Goal: Task Accomplishment & Management: Complete application form

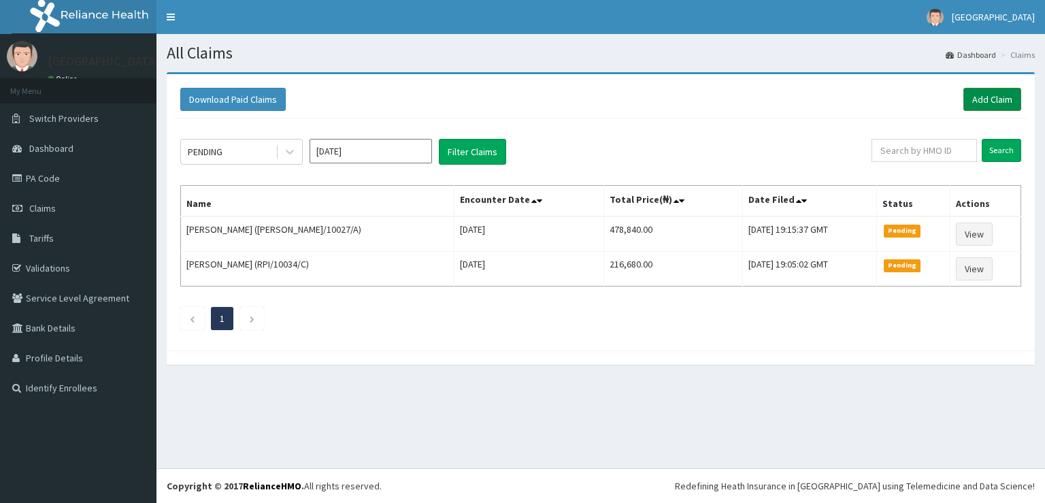
click at [973, 97] on link "Add Claim" at bounding box center [992, 99] width 58 height 23
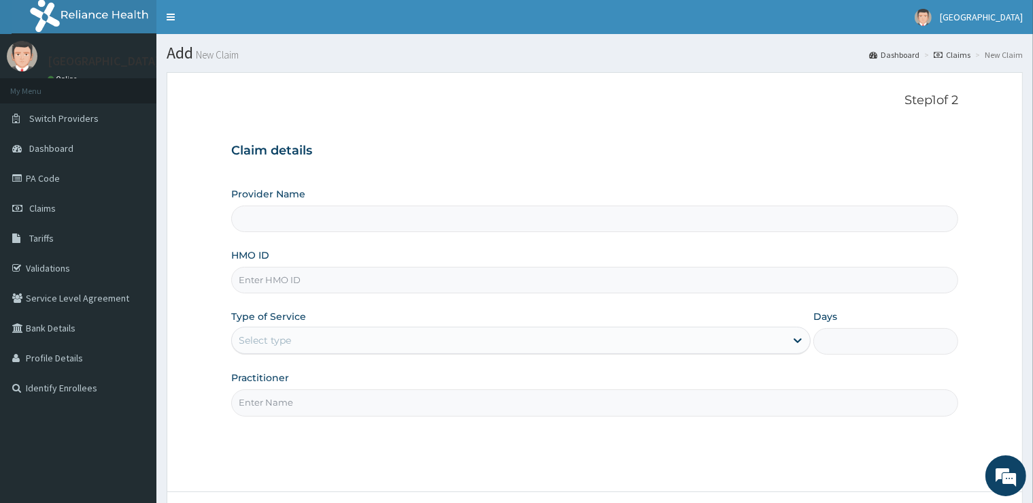
type input "[GEOGRAPHIC_DATA]"
click at [346, 292] on input "HMO ID" at bounding box center [594, 280] width 726 height 27
type input "PME/10036/A"
click at [360, 333] on div "Select type" at bounding box center [509, 340] width 554 height 22
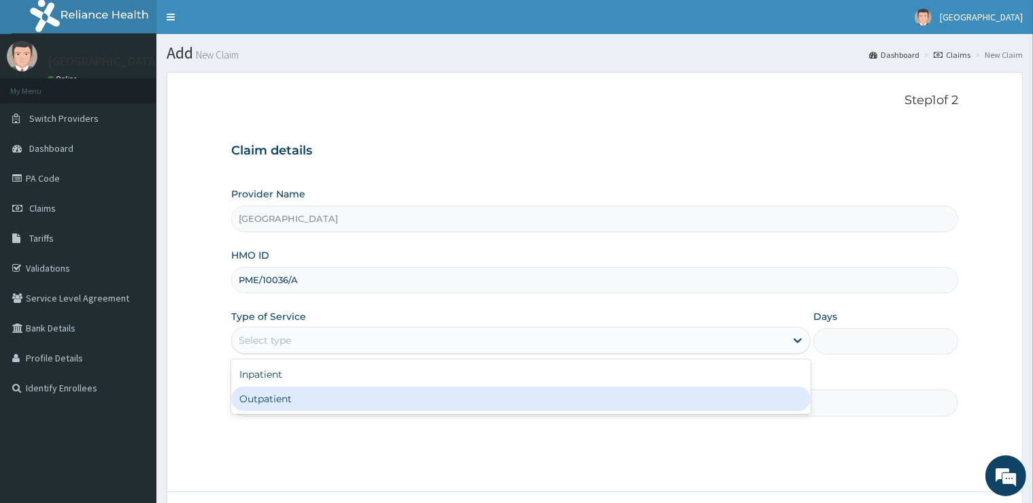
click at [322, 407] on div "Outpatient" at bounding box center [521, 398] width 580 height 24
type input "1"
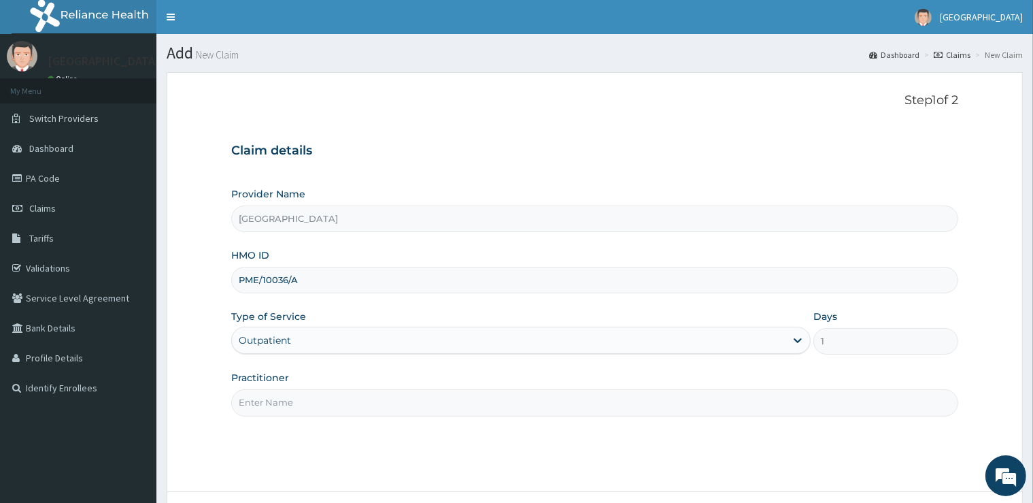
click at [322, 405] on input "Practitioner" at bounding box center [594, 402] width 726 height 27
type input "G"
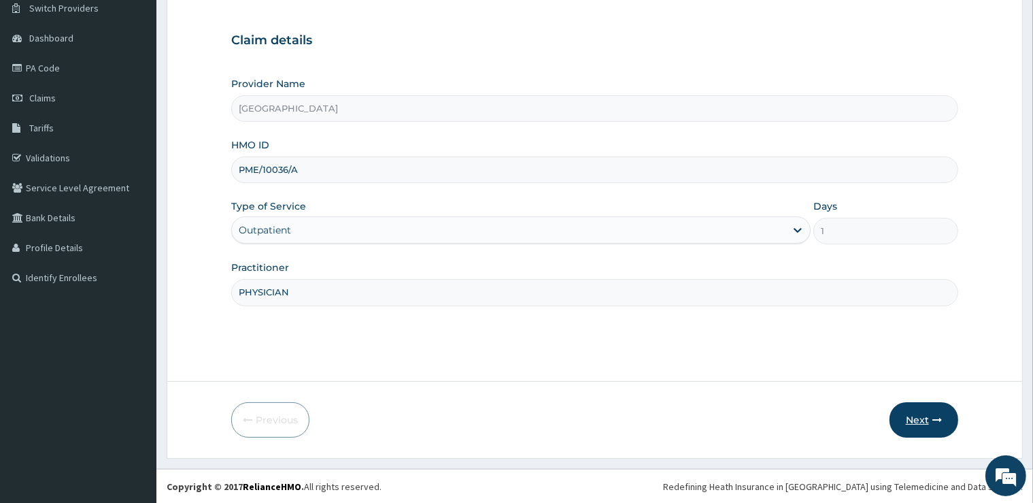
type input "PHYSICIAN"
click at [909, 416] on button "Next" at bounding box center [924, 419] width 69 height 35
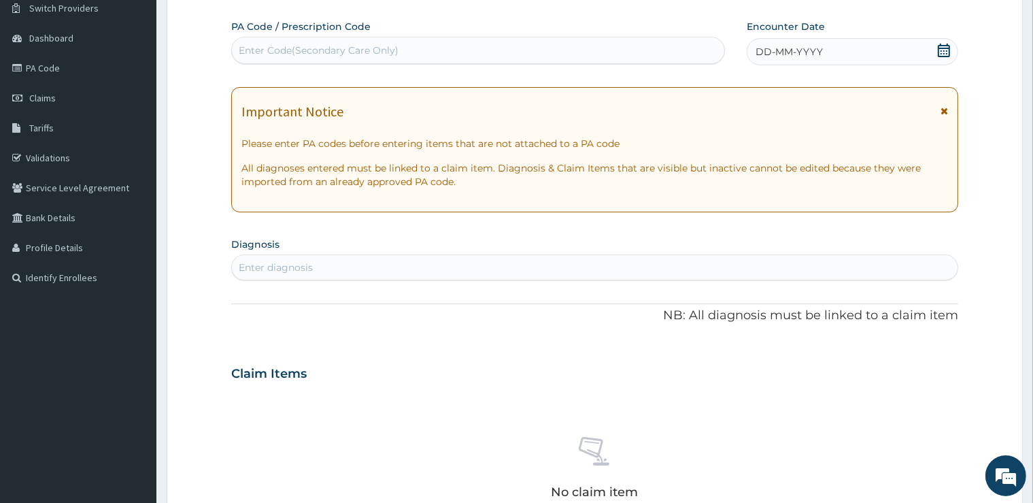
click at [411, 46] on div "Enter Code(Secondary Care Only)" at bounding box center [478, 50] width 492 height 22
type input "PA/90149B"
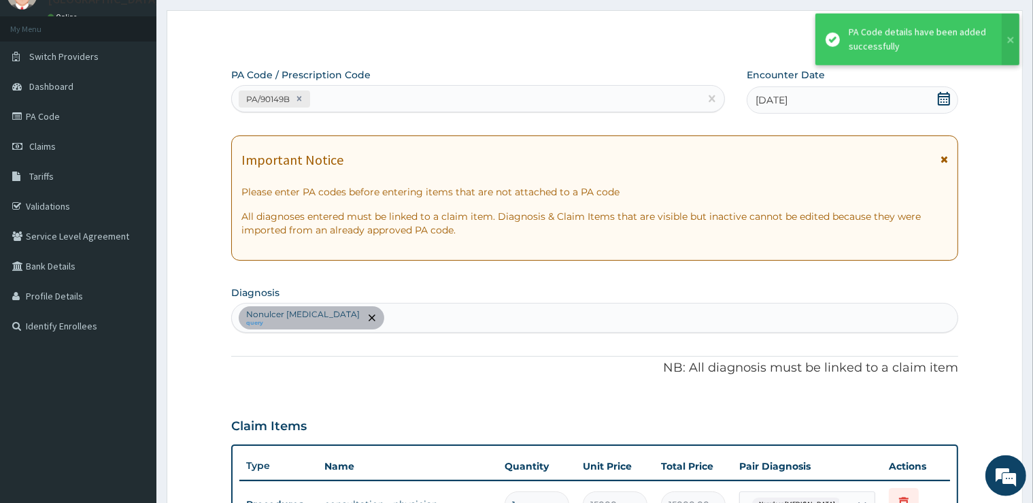
scroll to position [38, 0]
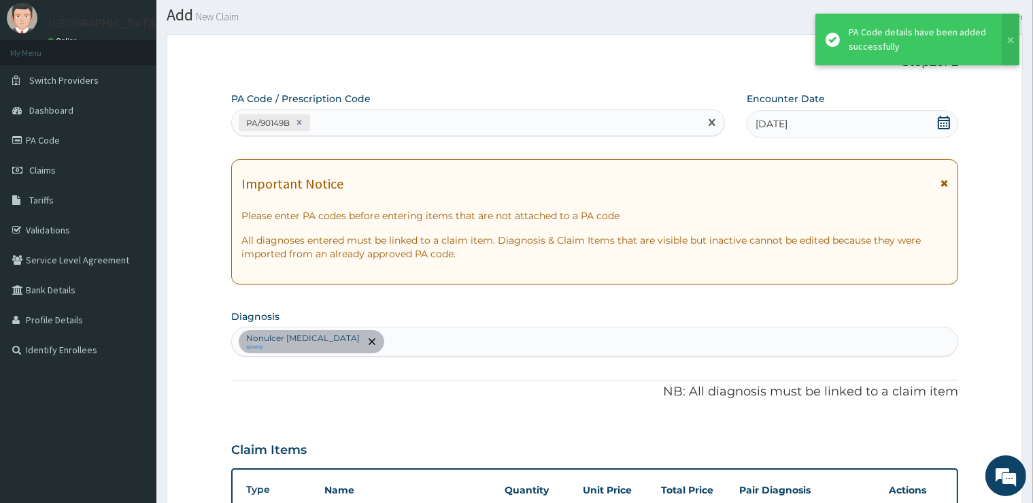
click at [472, 128] on div "PA/90149B" at bounding box center [466, 123] width 468 height 22
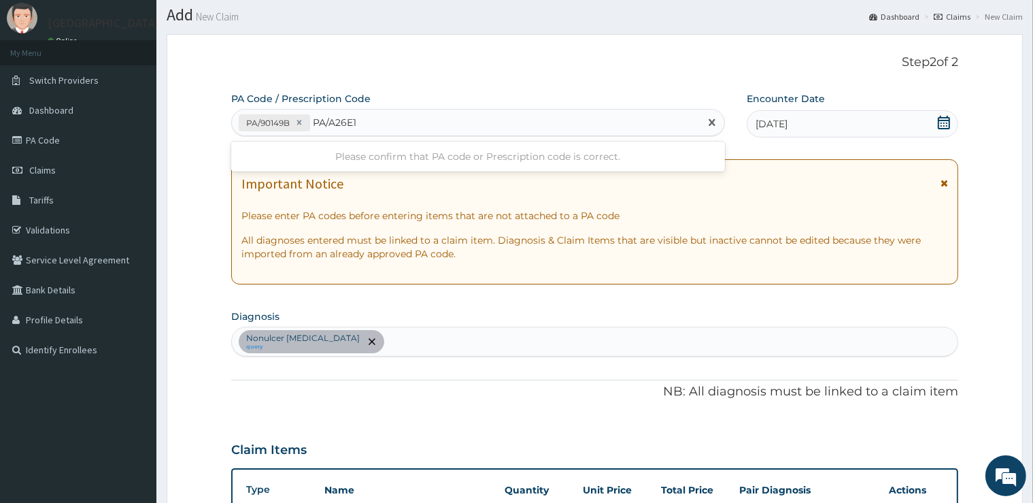
type input "PA/A26E15"
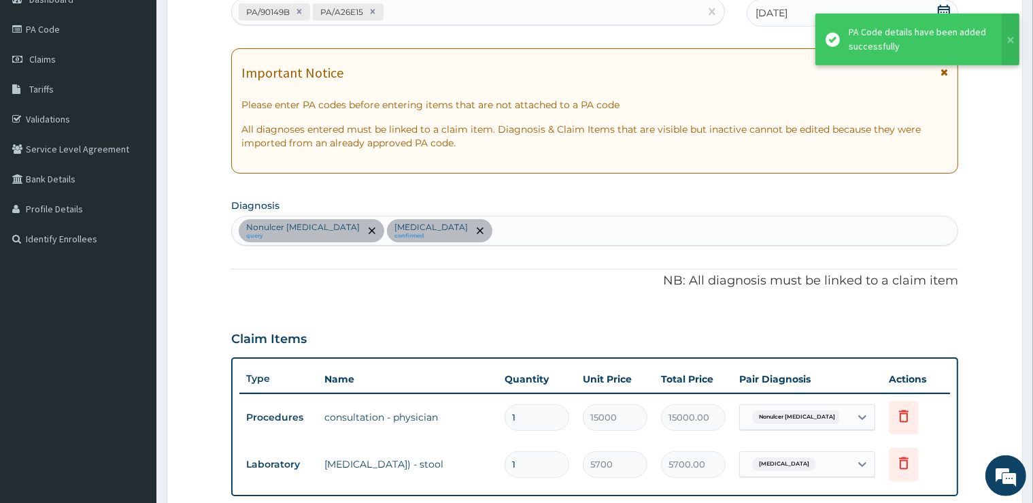
scroll to position [144, 0]
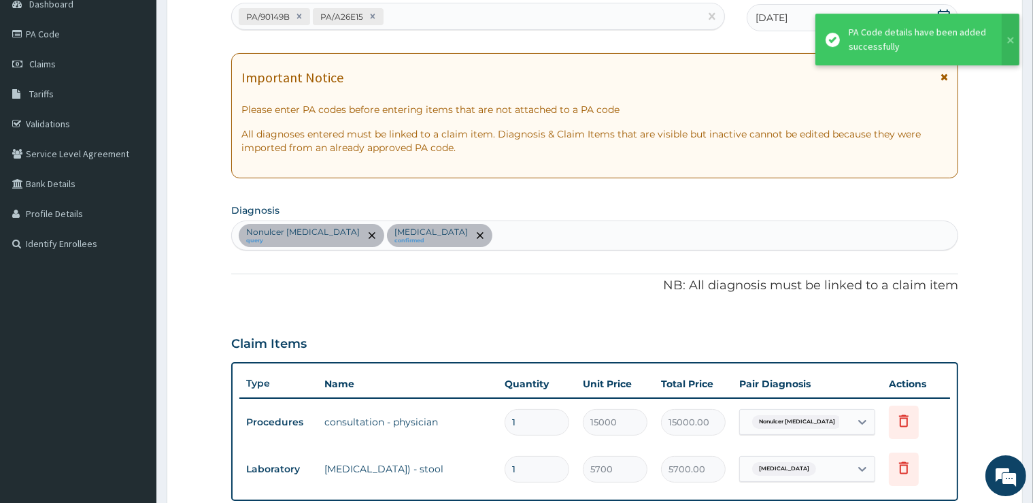
click at [430, 12] on div "PA/90149B PA/A26E15" at bounding box center [466, 16] width 468 height 22
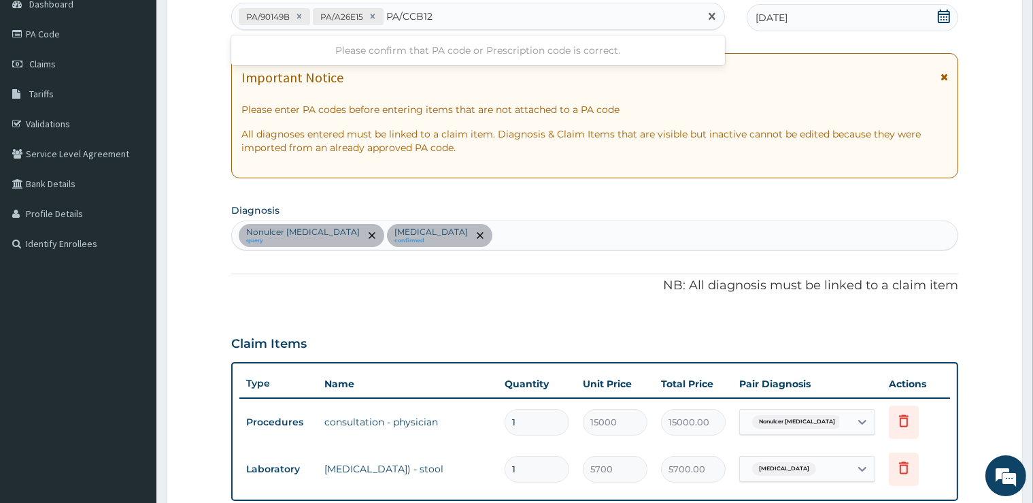
type input "PA/CCB122"
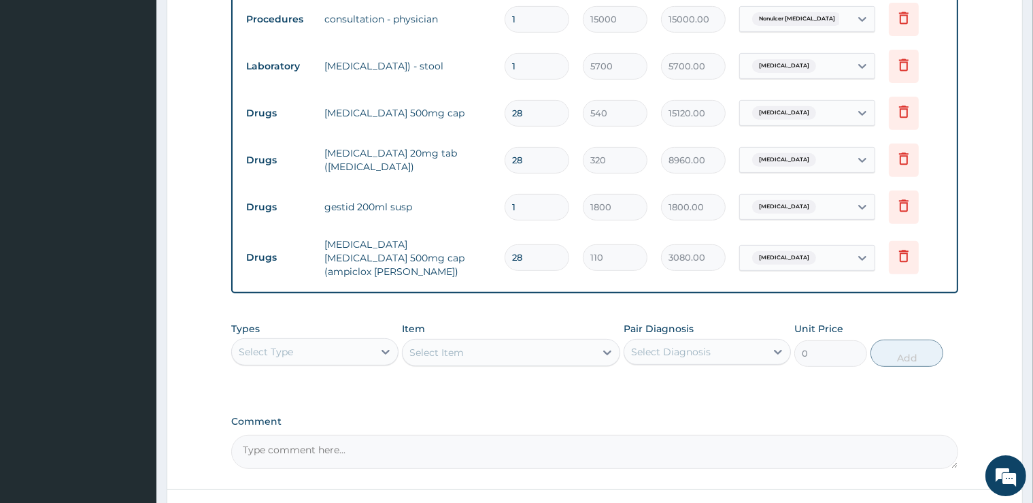
scroll to position [645, 0]
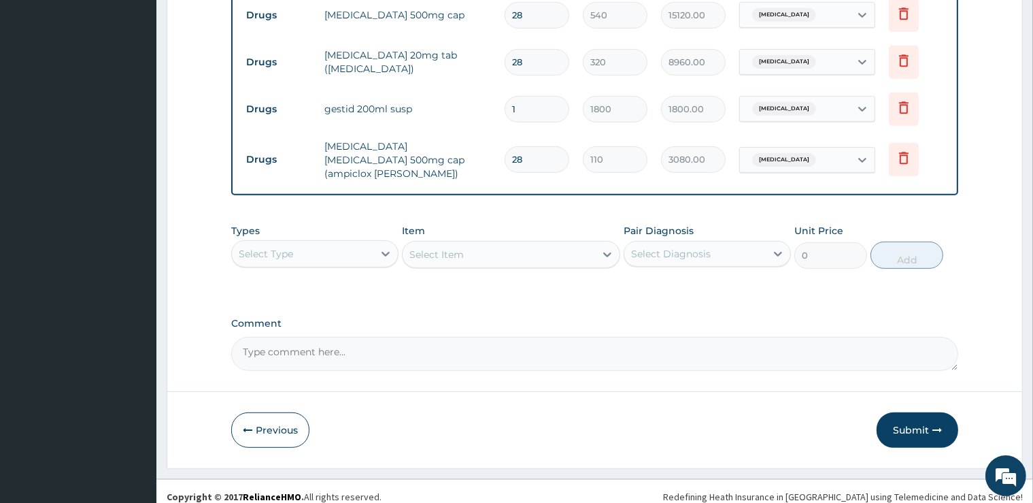
drag, startPoint x: 897, startPoint y: 416, endPoint x: 895, endPoint y: 399, distance: 17.1
click at [897, 415] on button "Submit" at bounding box center [918, 429] width 82 height 35
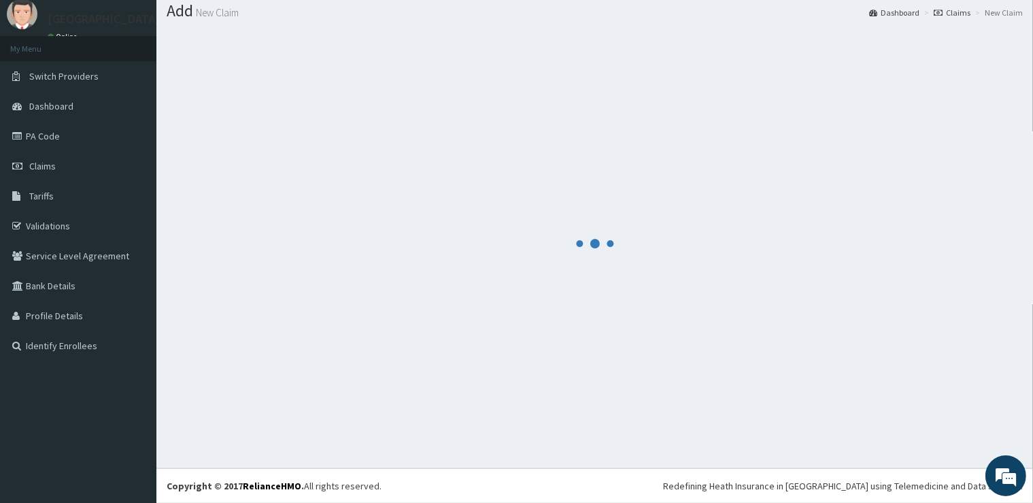
scroll to position [41, 0]
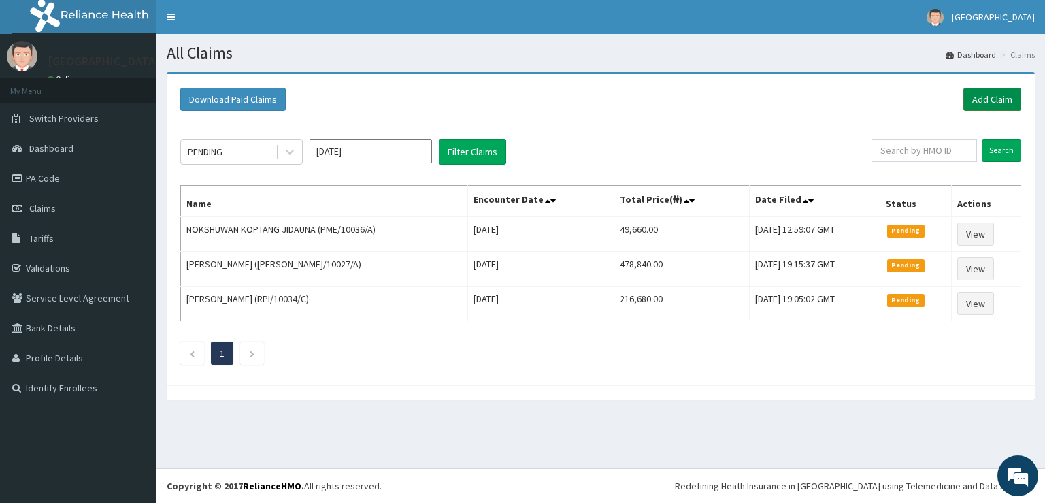
click at [1001, 93] on link "Add Claim" at bounding box center [992, 99] width 58 height 23
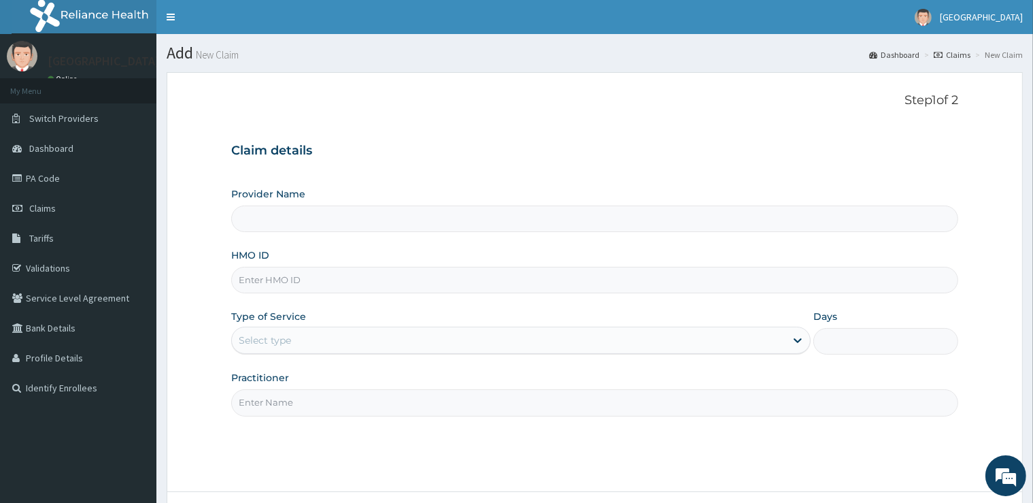
type input "[GEOGRAPHIC_DATA]"
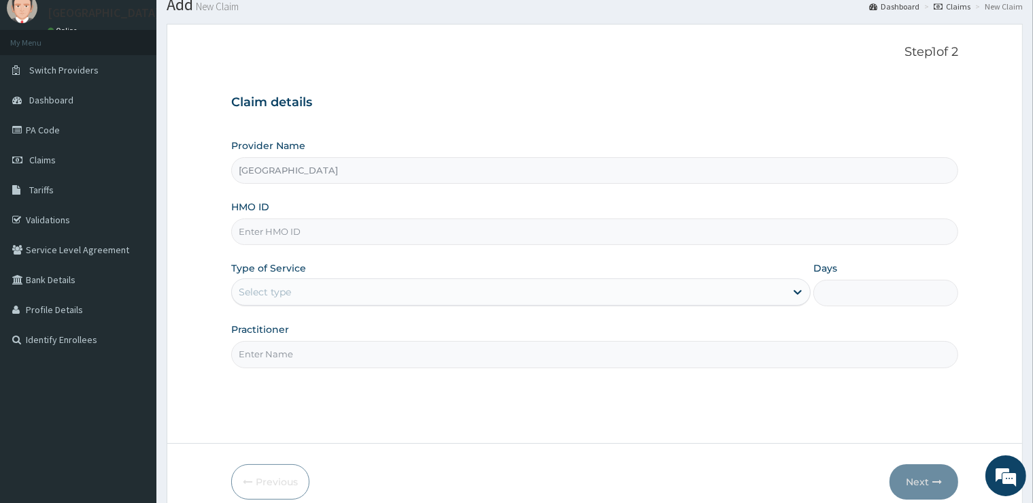
scroll to position [110, 0]
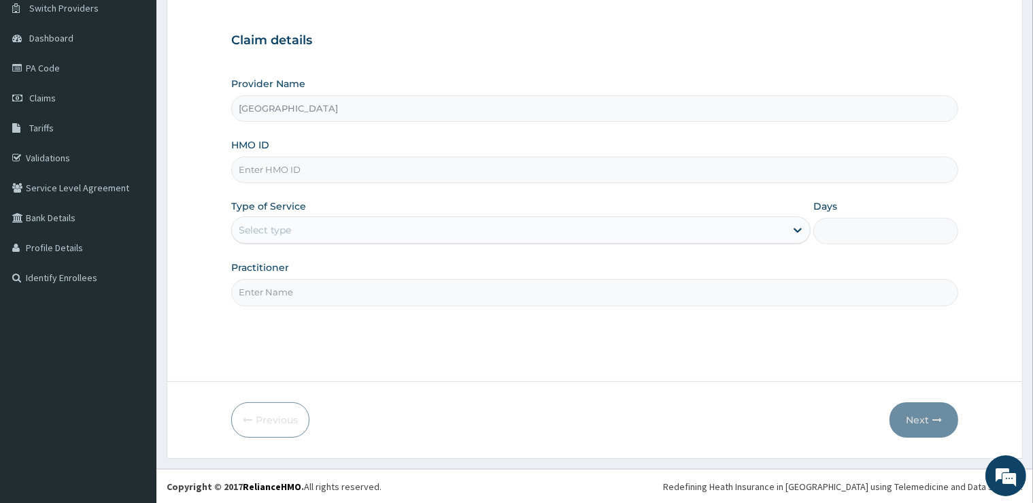
click at [323, 170] on input "HMO ID" at bounding box center [594, 169] width 726 height 27
type input "PME/10036/B"
click at [346, 222] on div "Select type" at bounding box center [509, 230] width 554 height 22
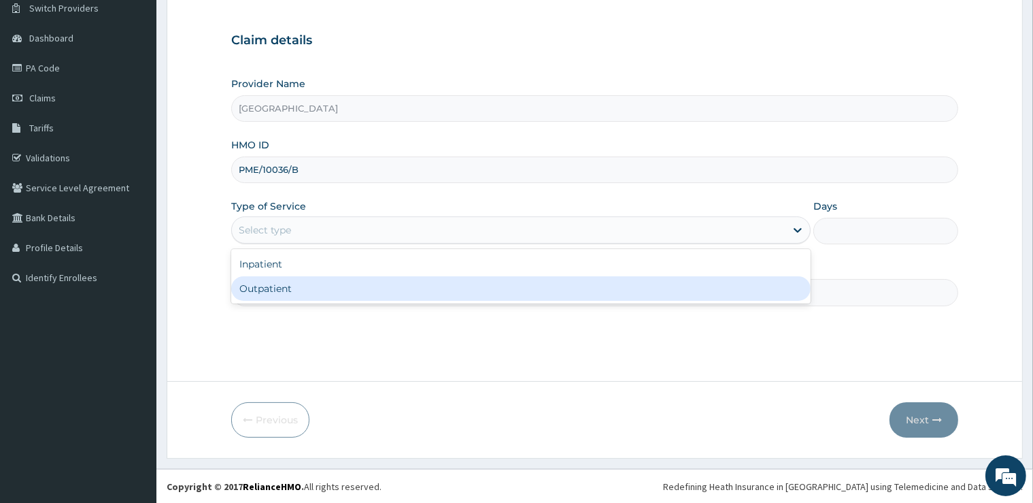
click at [312, 295] on div "Outpatient" at bounding box center [521, 288] width 580 height 24
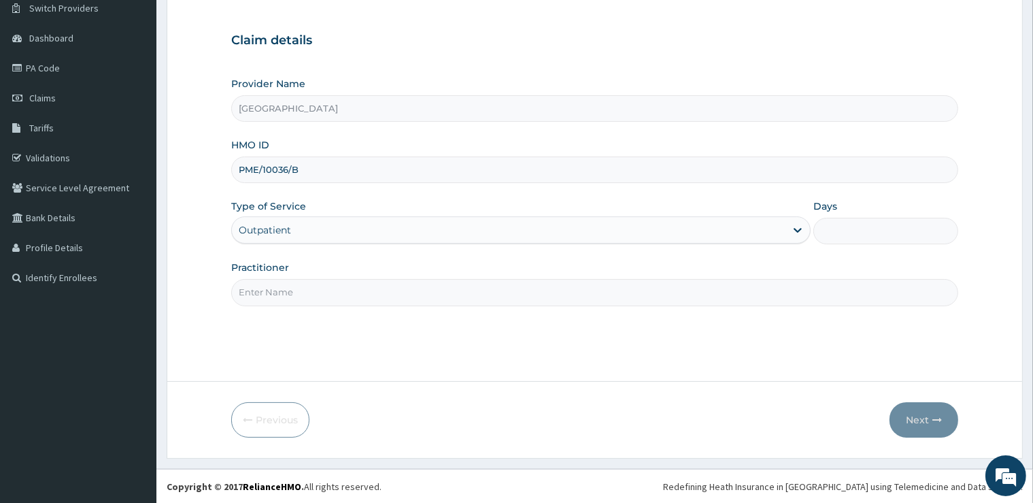
type input "1"
click at [312, 301] on input "Practitioner" at bounding box center [594, 292] width 726 height 27
type input "GENERAL"
click at [935, 414] on button "Next" at bounding box center [924, 419] width 69 height 35
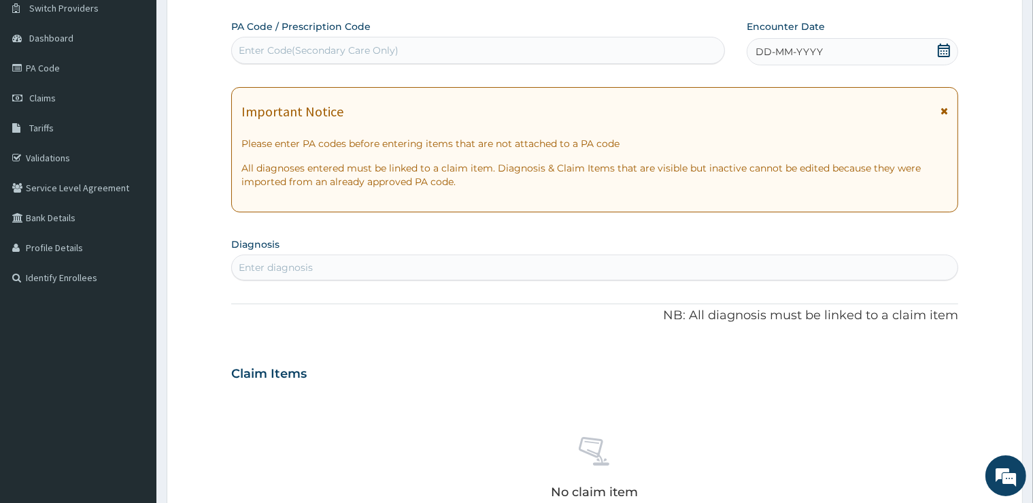
click at [620, 37] on div "Enter Code(Secondary Care Only)" at bounding box center [478, 50] width 494 height 27
type input "PA/48F97E"
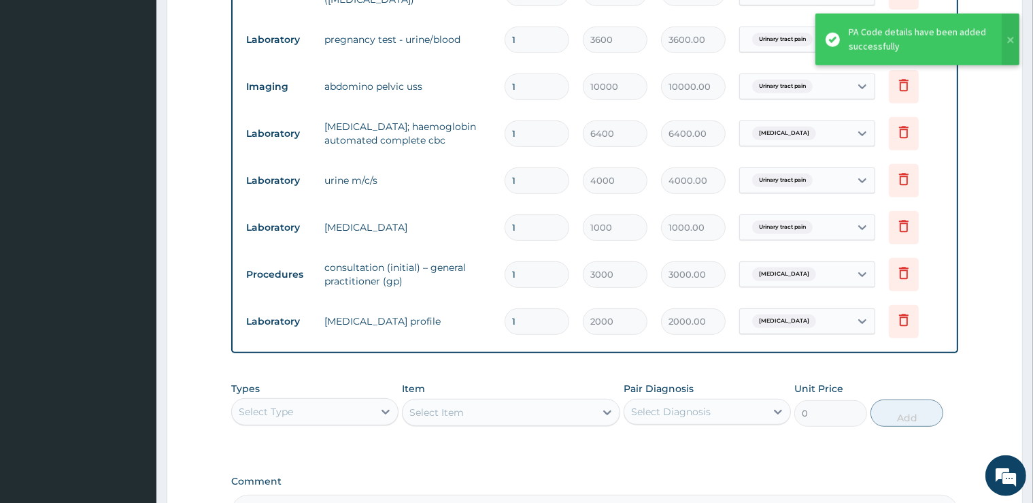
scroll to position [641, 0]
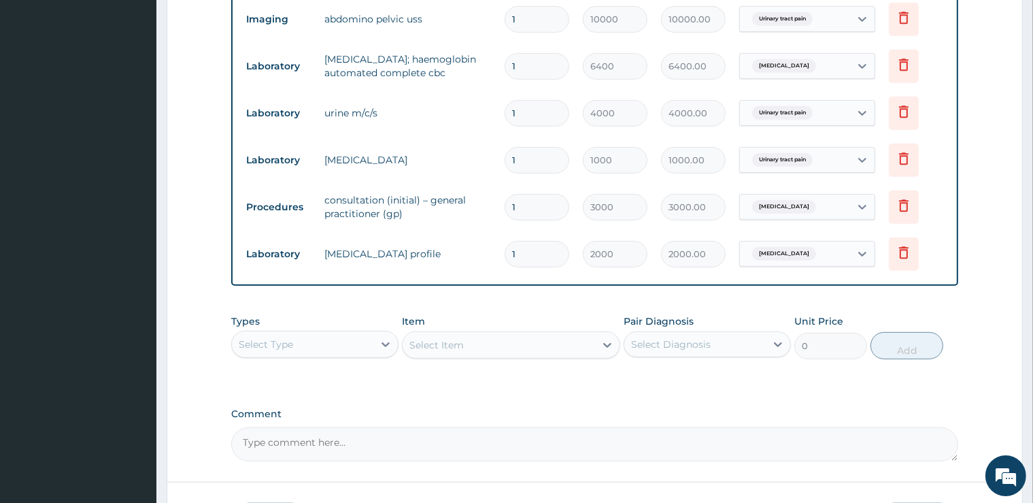
click at [318, 350] on div "Select Type" at bounding box center [302, 344] width 141 height 22
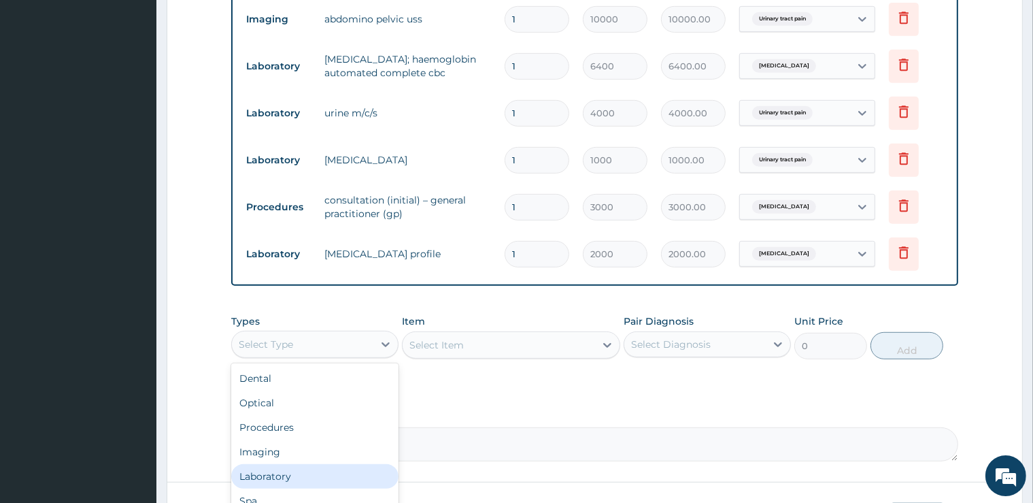
click at [269, 473] on div "Laboratory" at bounding box center [314, 476] width 167 height 24
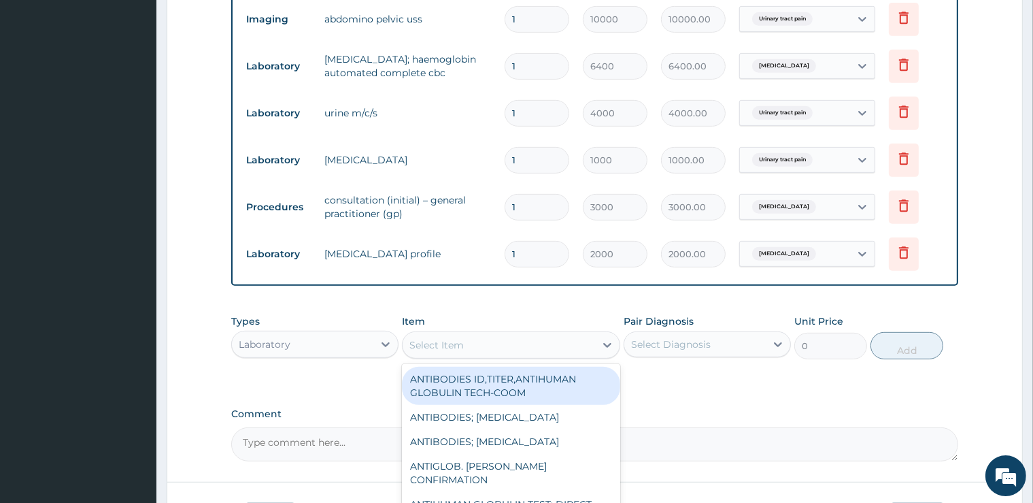
click at [503, 343] on div "Select Item" at bounding box center [499, 345] width 193 height 22
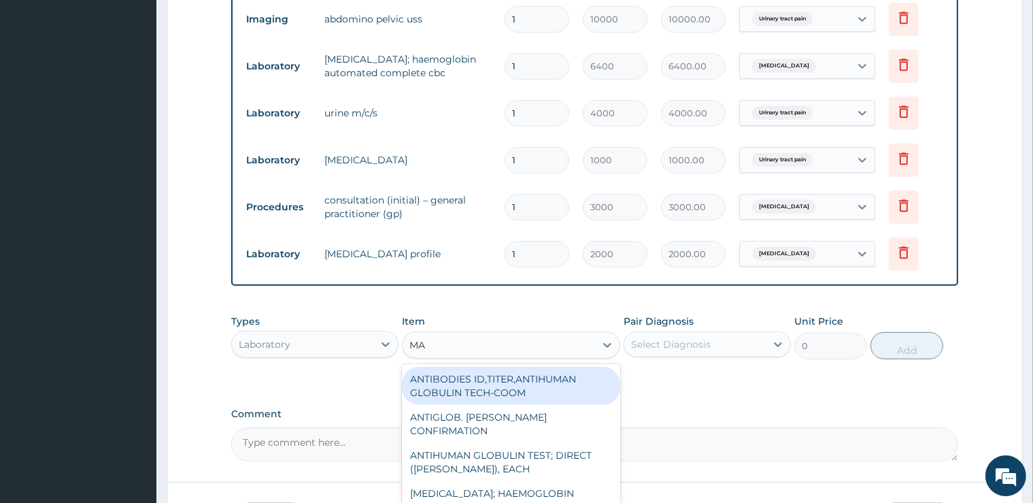
type input "MAL"
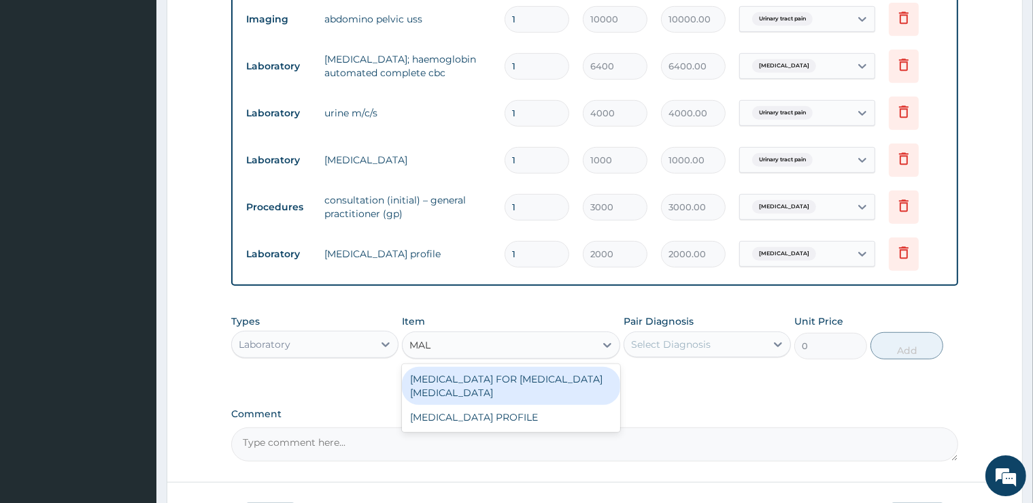
click at [503, 386] on div "BLOOD FILM FOR MALARIA PARASITE" at bounding box center [511, 386] width 218 height 38
type input "3600"
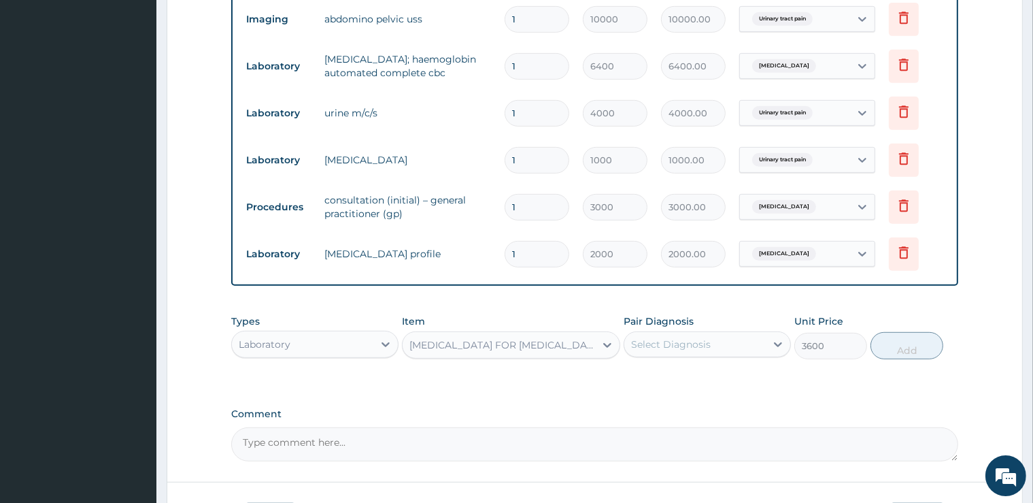
click at [688, 337] on div "Select Diagnosis" at bounding box center [671, 344] width 80 height 14
click at [697, 379] on div "Malaria" at bounding box center [707, 379] width 167 height 28
checkbox input "true"
click at [899, 347] on button "Add" at bounding box center [907, 345] width 73 height 27
type input "0"
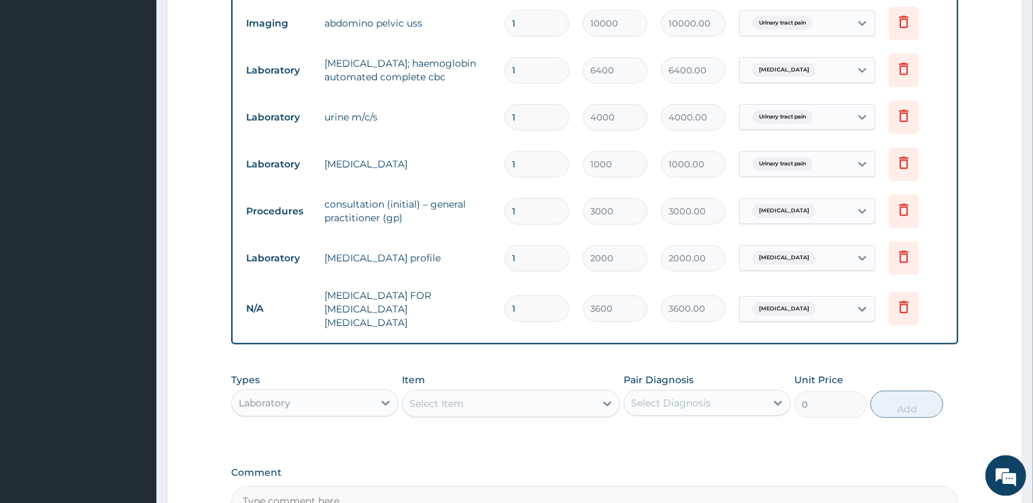
scroll to position [713, 0]
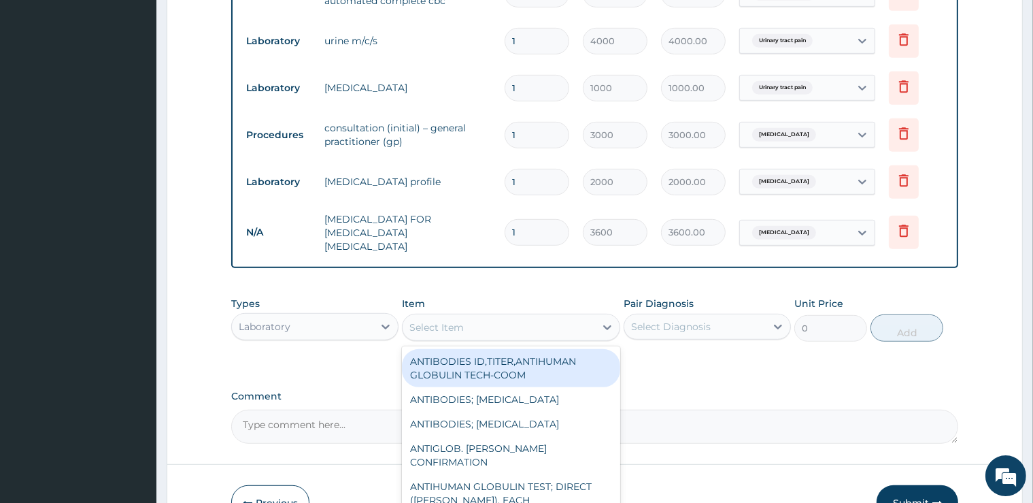
click at [494, 316] on div "Select Item" at bounding box center [499, 327] width 193 height 22
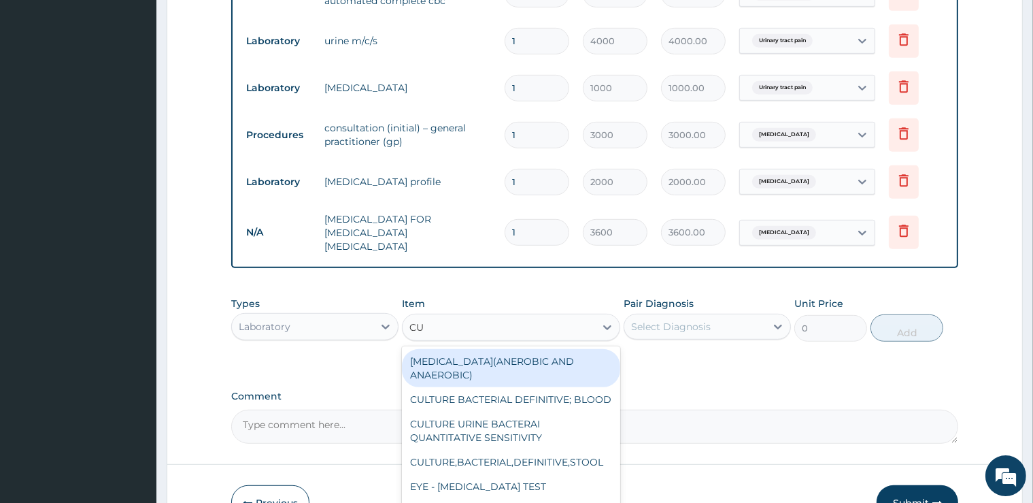
type input "CUL"
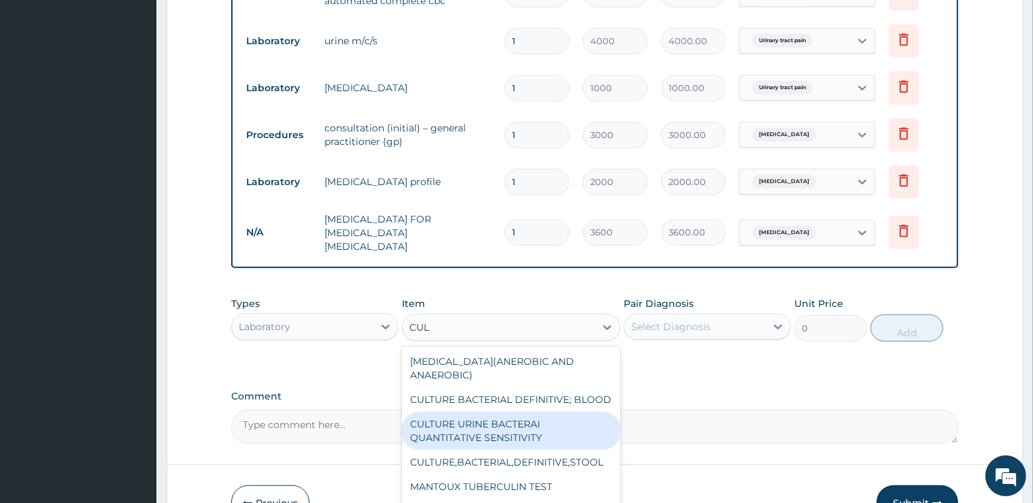
click at [523, 432] on div "CULTURE URINE BACTERAI QUANTITATIVE SENSITIVITY" at bounding box center [511, 431] width 218 height 38
type input "7100"
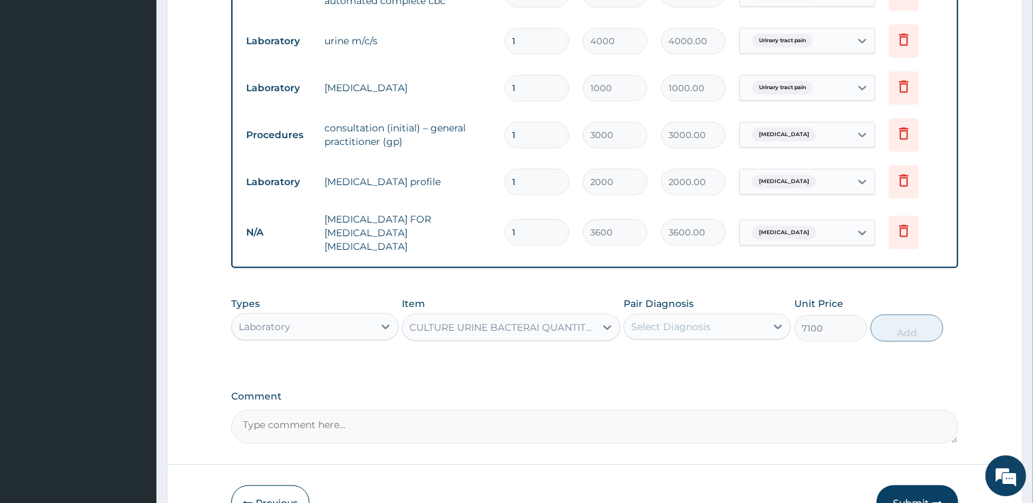
click at [712, 322] on div "Select Diagnosis" at bounding box center [694, 327] width 141 height 22
click at [683, 381] on label "Urinary tract pain" at bounding box center [689, 388] width 86 height 14
checkbox input "true"
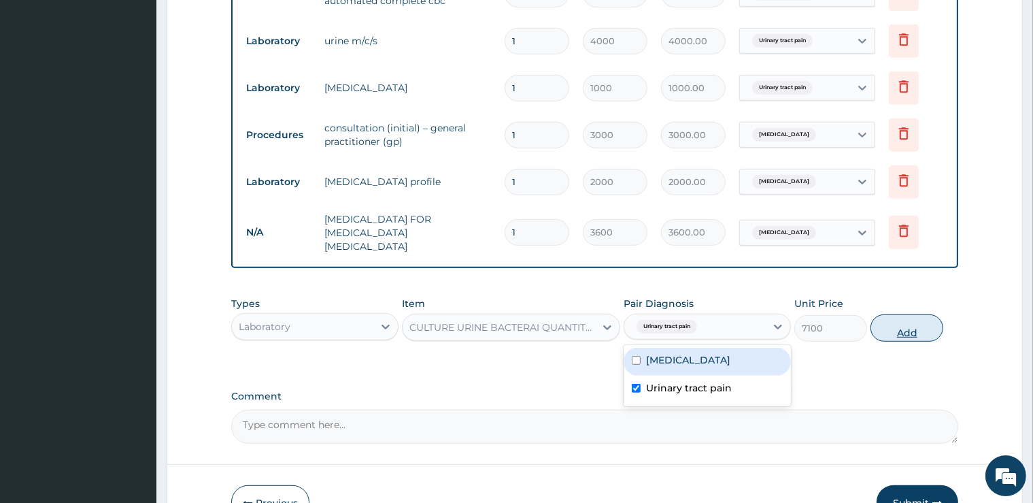
click at [908, 320] on button "Add" at bounding box center [907, 327] width 73 height 27
type input "0"
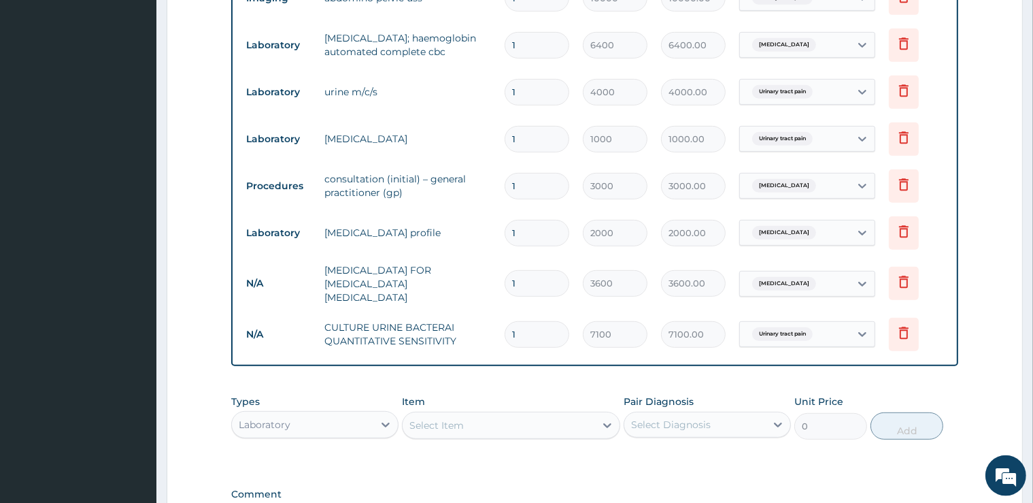
scroll to position [641, 0]
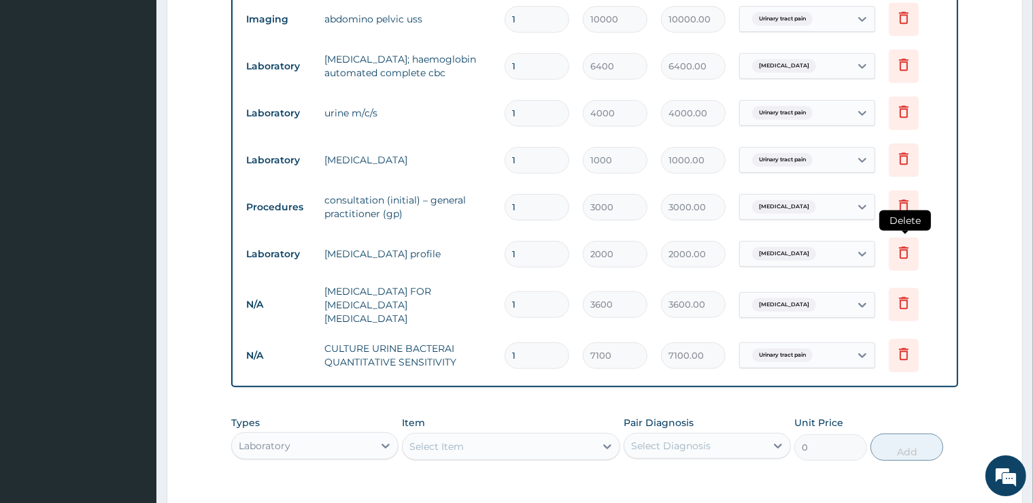
click at [901, 246] on icon at bounding box center [904, 252] width 16 height 16
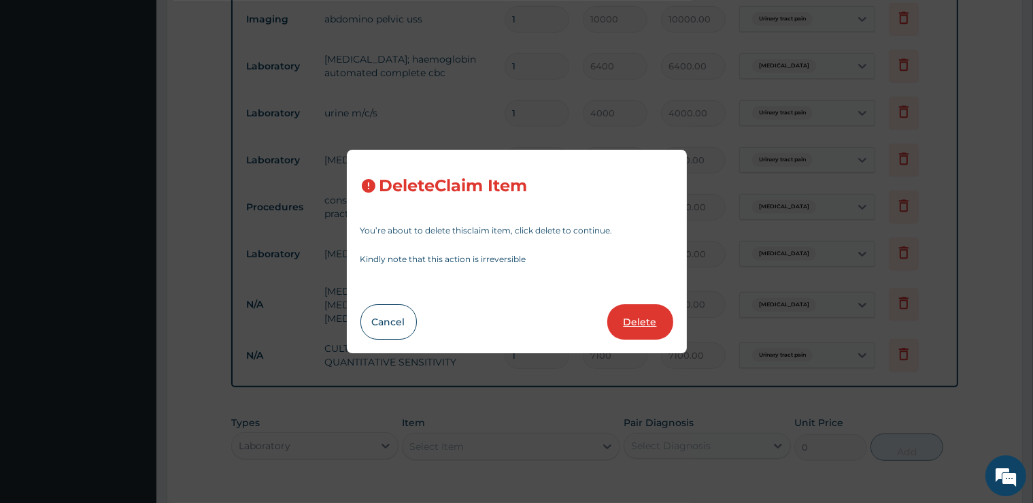
click at [629, 318] on button "Delete" at bounding box center [640, 321] width 66 height 35
type input "3600"
type input "3600.00"
type input "7100"
type input "7100.00"
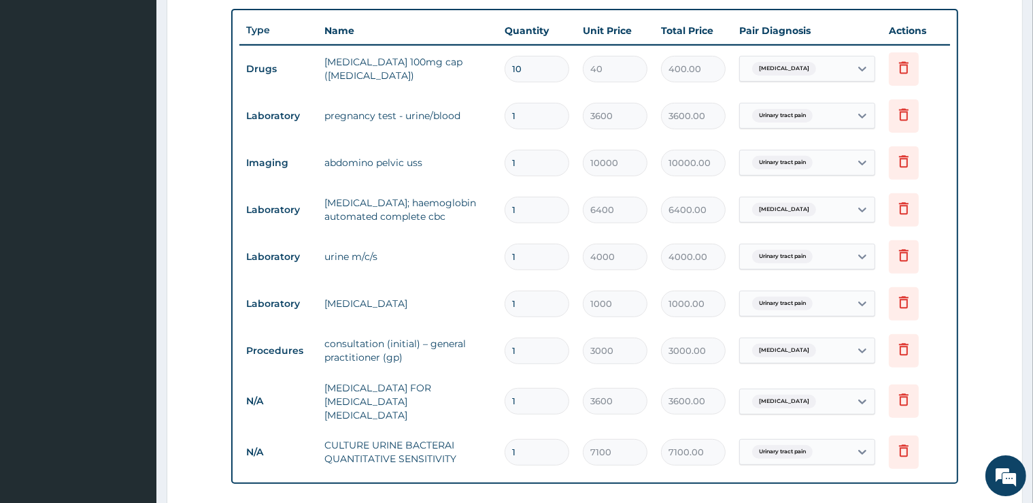
scroll to position [784, 0]
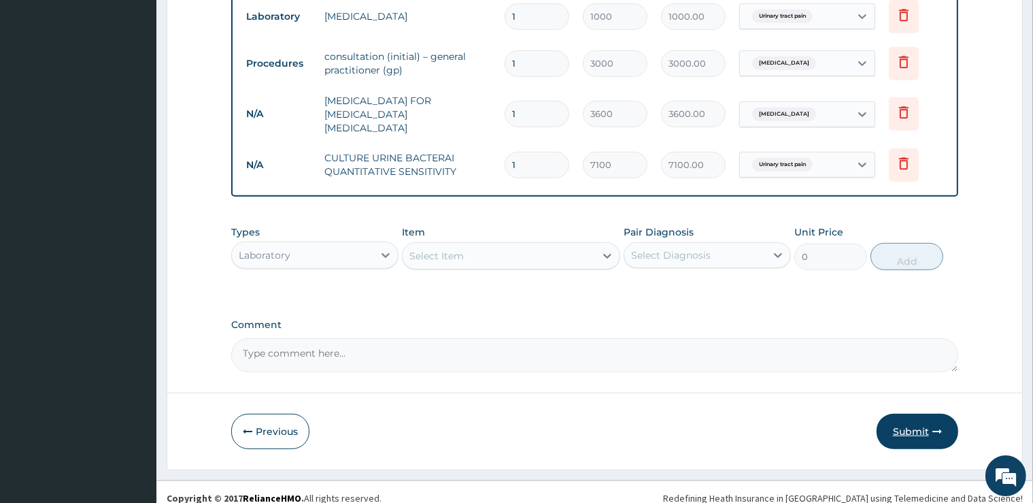
click at [920, 414] on button "Submit" at bounding box center [918, 431] width 82 height 35
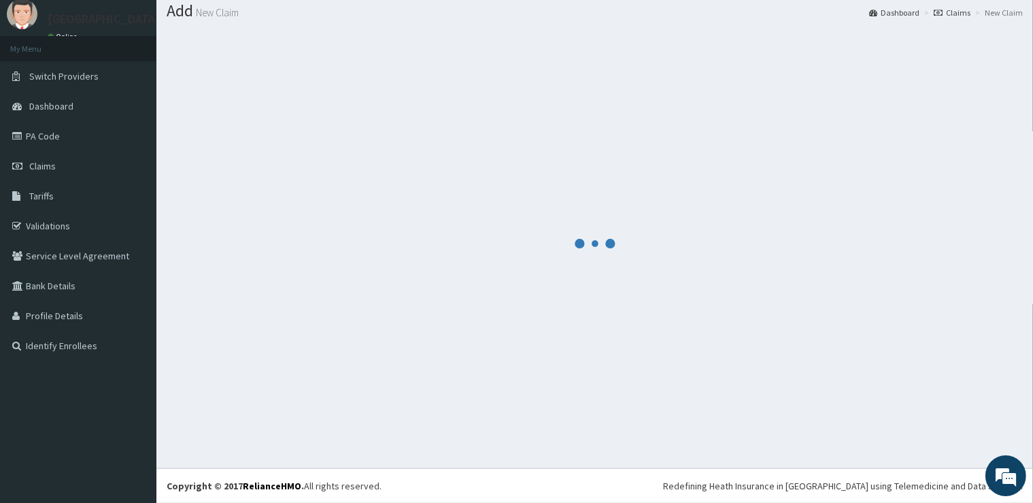
scroll to position [41, 0]
